Goal: Transaction & Acquisition: Purchase product/service

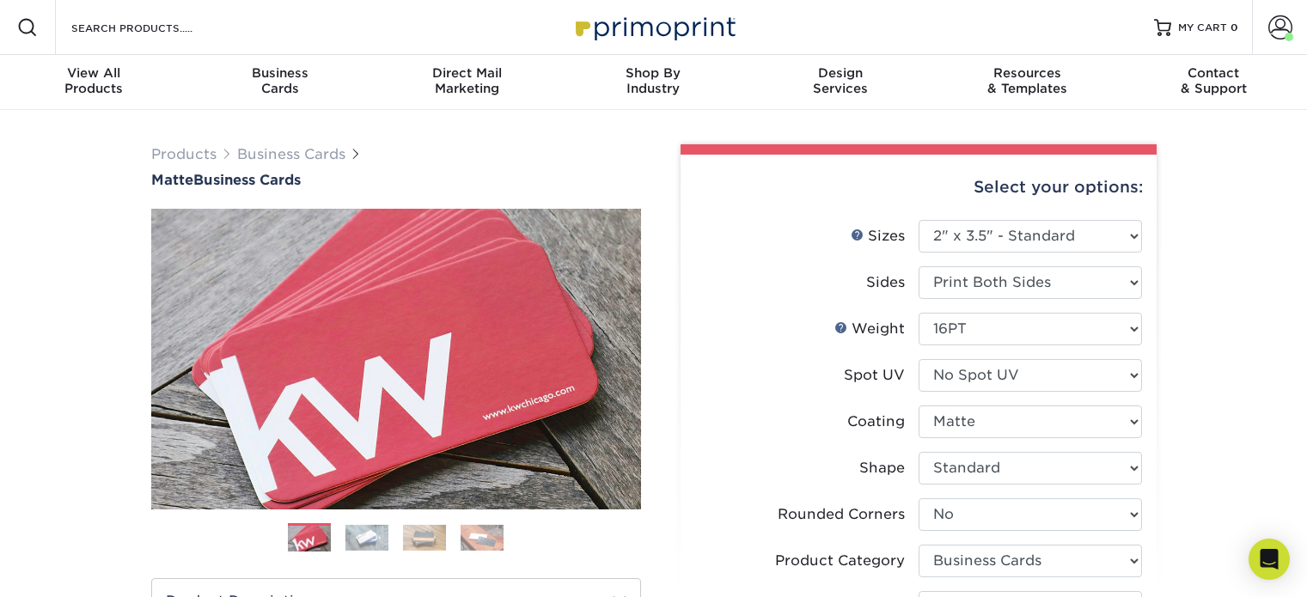
select select "2.00x3.50"
select select "0"
select select "3b5148f1-0588-4f88-a218-97bcfdce65c1"
select select "upload"
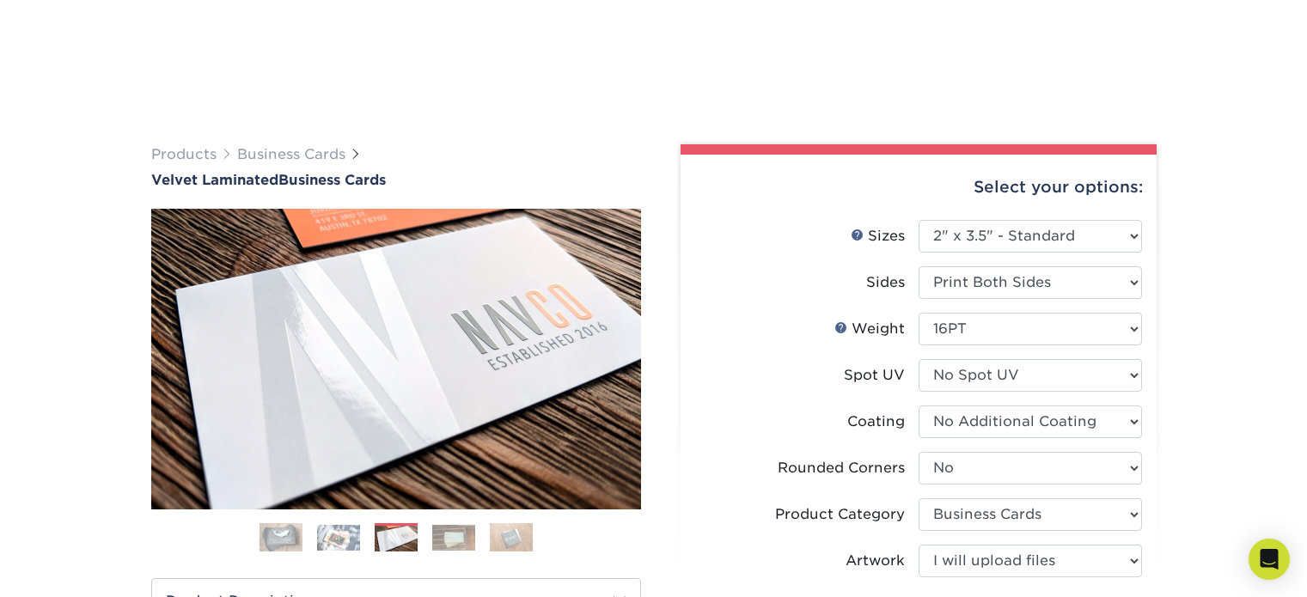
select select "2.00x3.50"
select select "0"
select select "3b5148f1-0588-4f88-a218-97bcfdce65c1"
select select "upload"
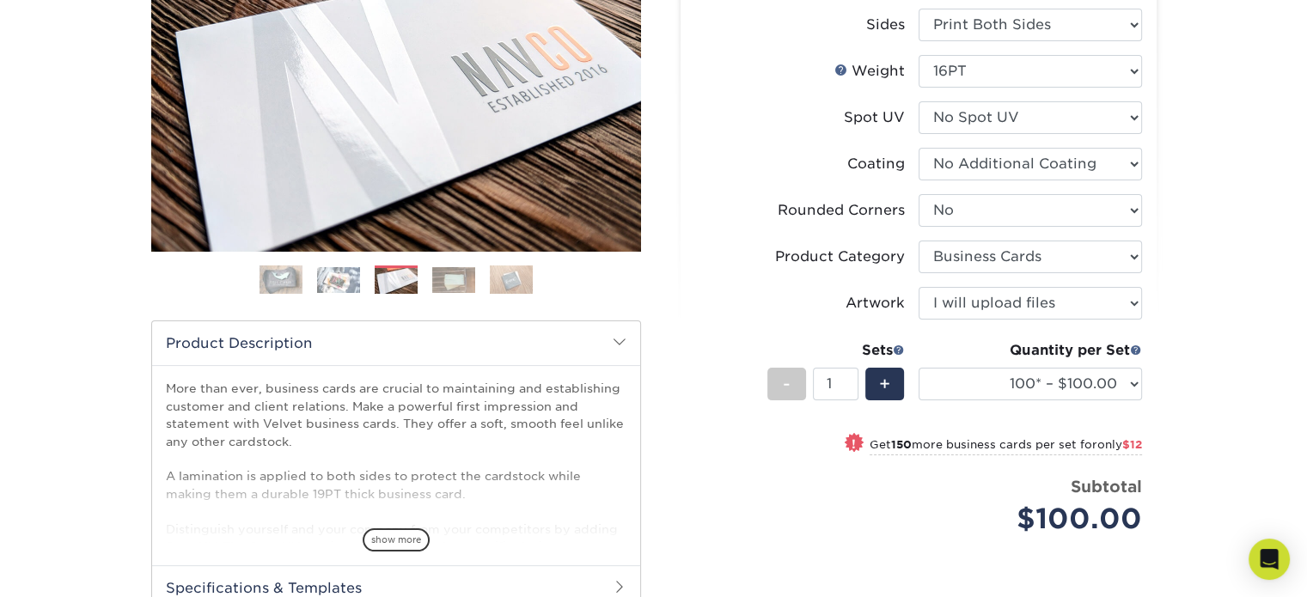
click at [1129, 385] on select "100* – $100.00 250* – $112.00 500 – $120.00 1000 – $156.00 2500 – $307.00 5000 …" at bounding box center [1030, 384] width 223 height 33
click at [1123, 377] on select "100* – $100.00 250* – $112.00 500 – $120.00 1000 – $156.00 2500 – $307.00 5000 …" at bounding box center [1030, 384] width 223 height 33
click at [1125, 382] on select "100* – $100.00 250* – $112.00 500 – $120.00 1000 – $156.00 2500 – $307.00 5000 …" at bounding box center [1030, 384] width 223 height 33
